Goal: Task Accomplishment & Management: Manage account settings

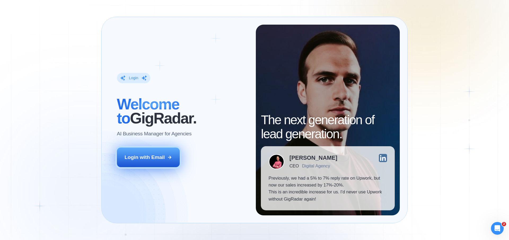
click at [144, 162] on button "Login with Email" at bounding box center [148, 158] width 63 height 20
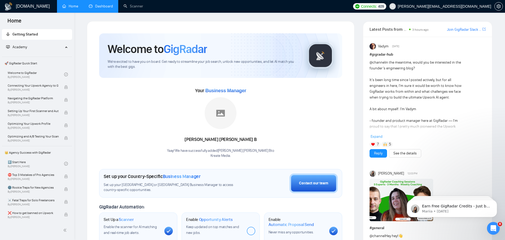
click at [107, 6] on link "Dashboard" at bounding box center [101, 6] width 24 height 5
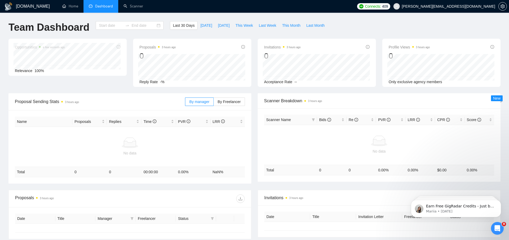
type input "2025-09-08"
type input "2025-10-08"
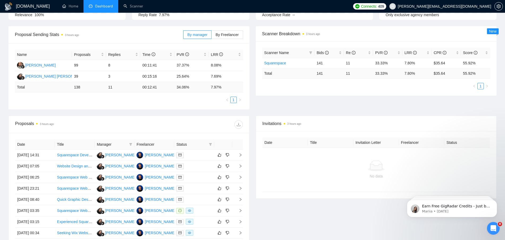
scroll to position [67, 0]
